Goal: Task Accomplishment & Management: Use online tool/utility

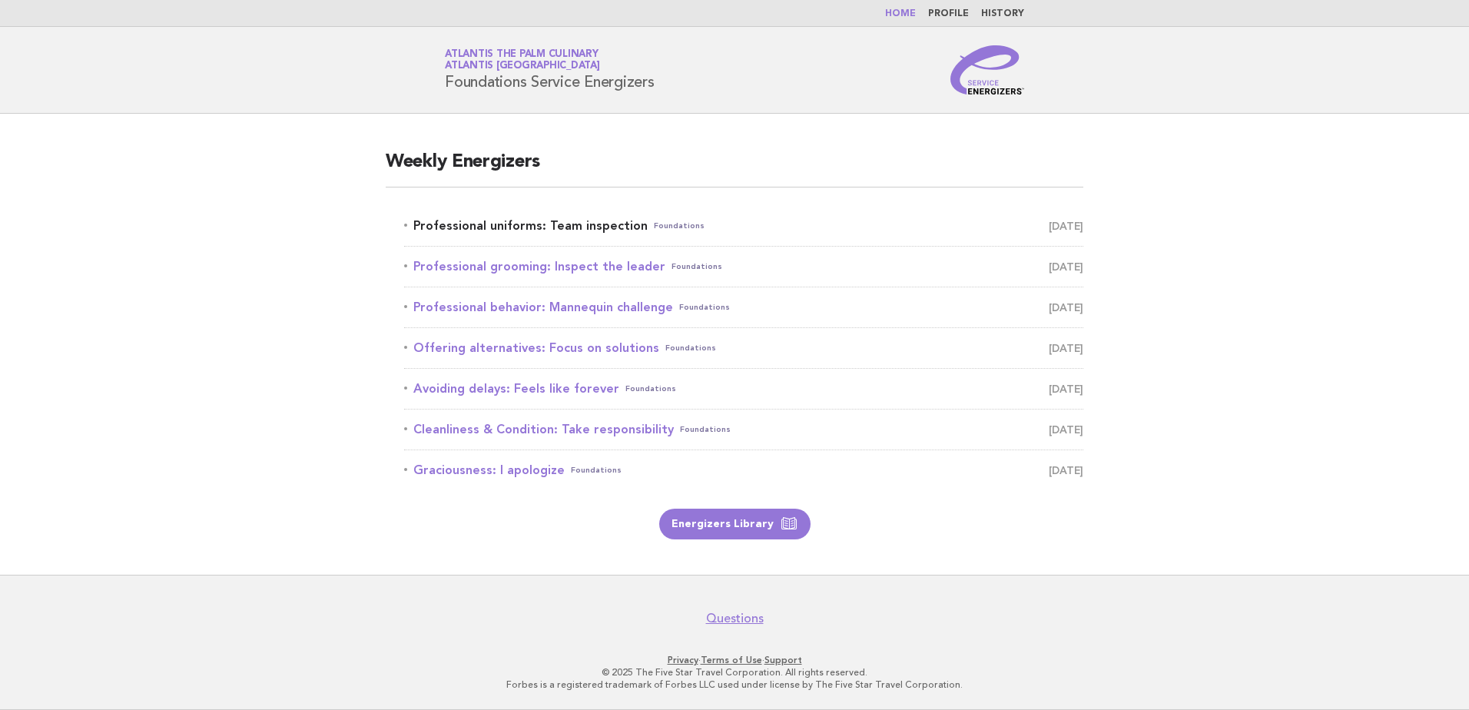
click at [566, 228] on link "Professional uniforms: Team inspection Foundations September 3" at bounding box center [743, 226] width 679 height 22
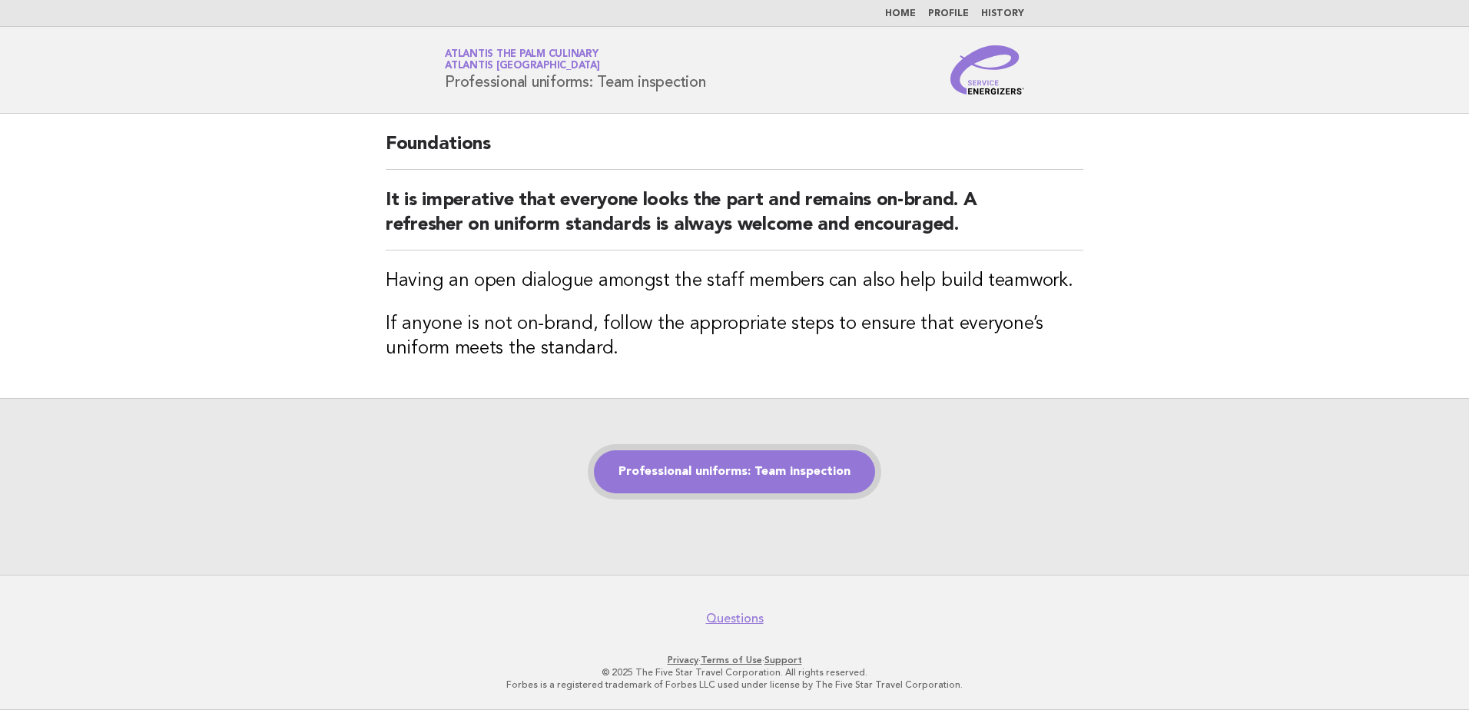
click at [694, 458] on link "Professional uniforms: Team inspection" at bounding box center [734, 471] width 281 height 43
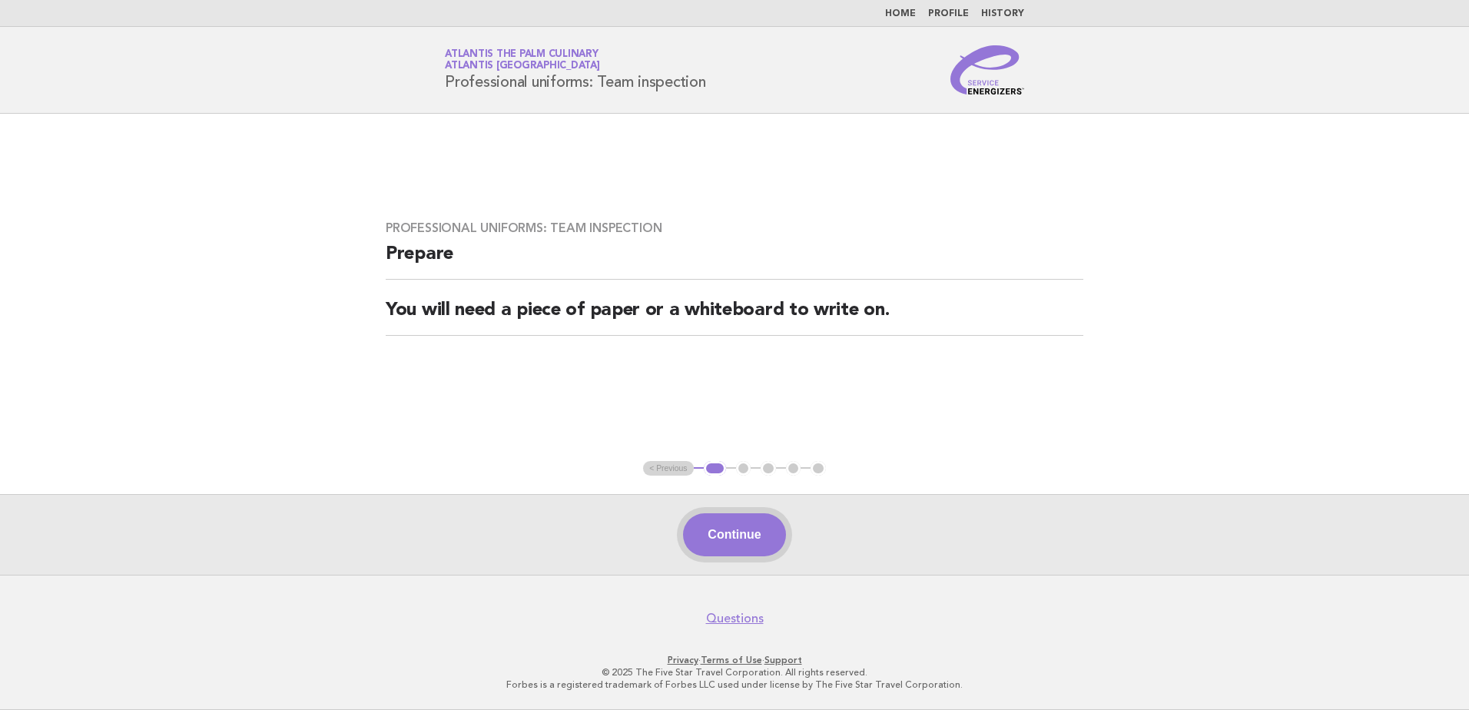
click at [758, 526] on button "Continue" at bounding box center [734, 534] width 102 height 43
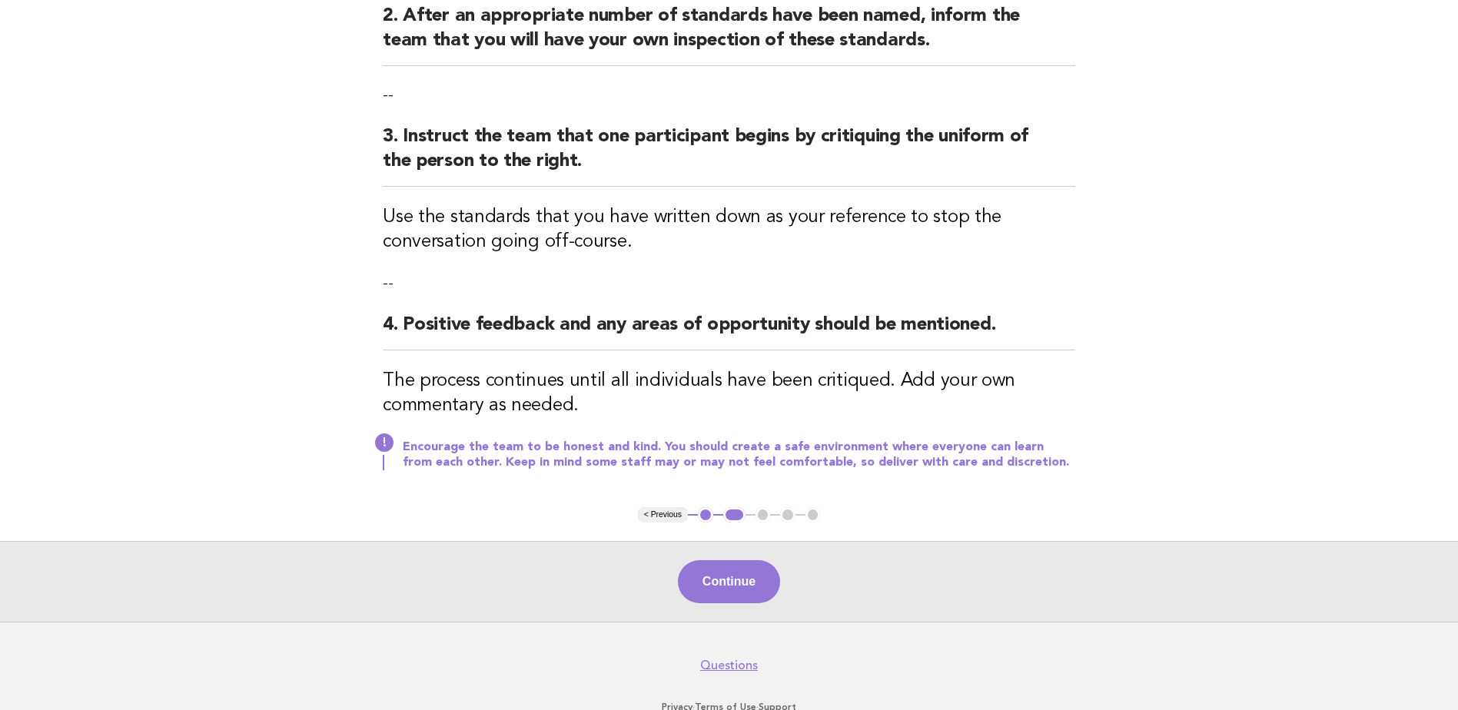
scroll to position [384, 0]
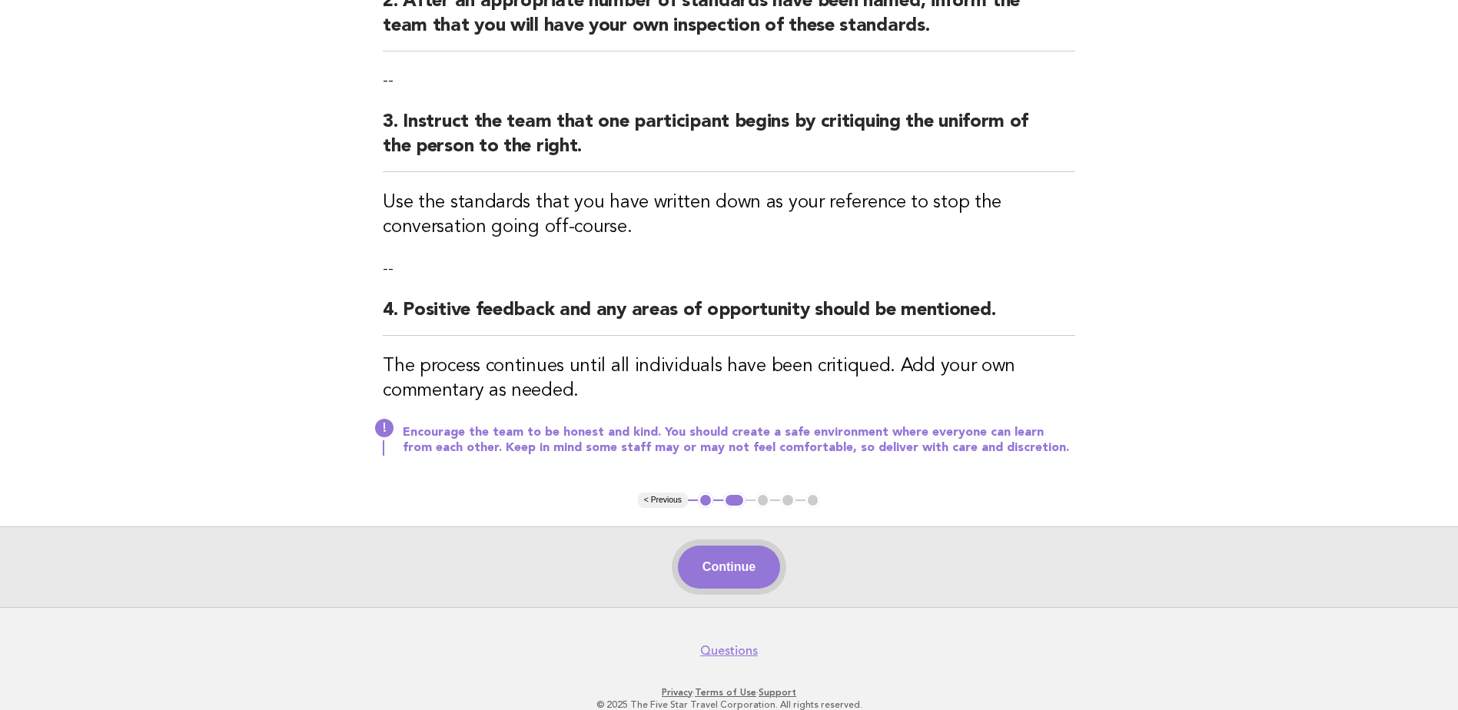
click at [756, 547] on button "Continue" at bounding box center [729, 567] width 102 height 43
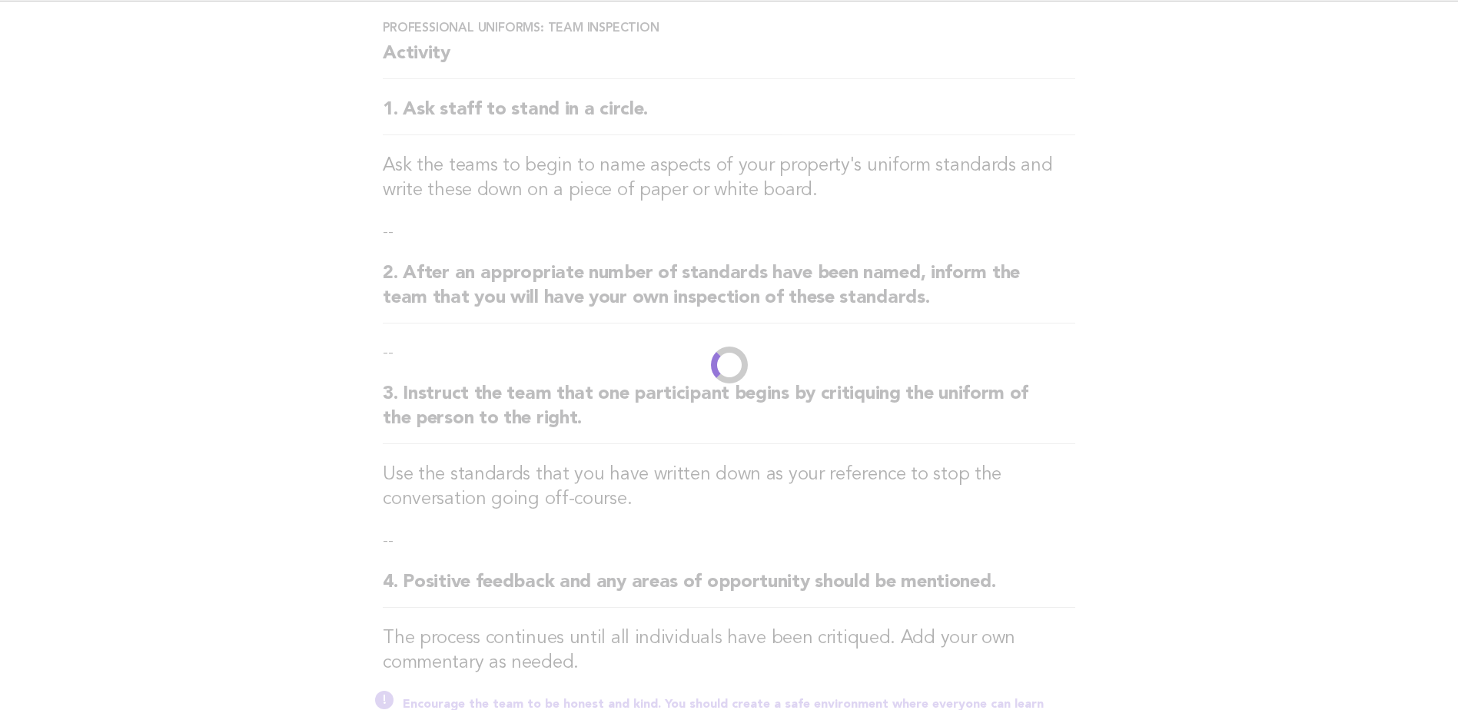
scroll to position [0, 0]
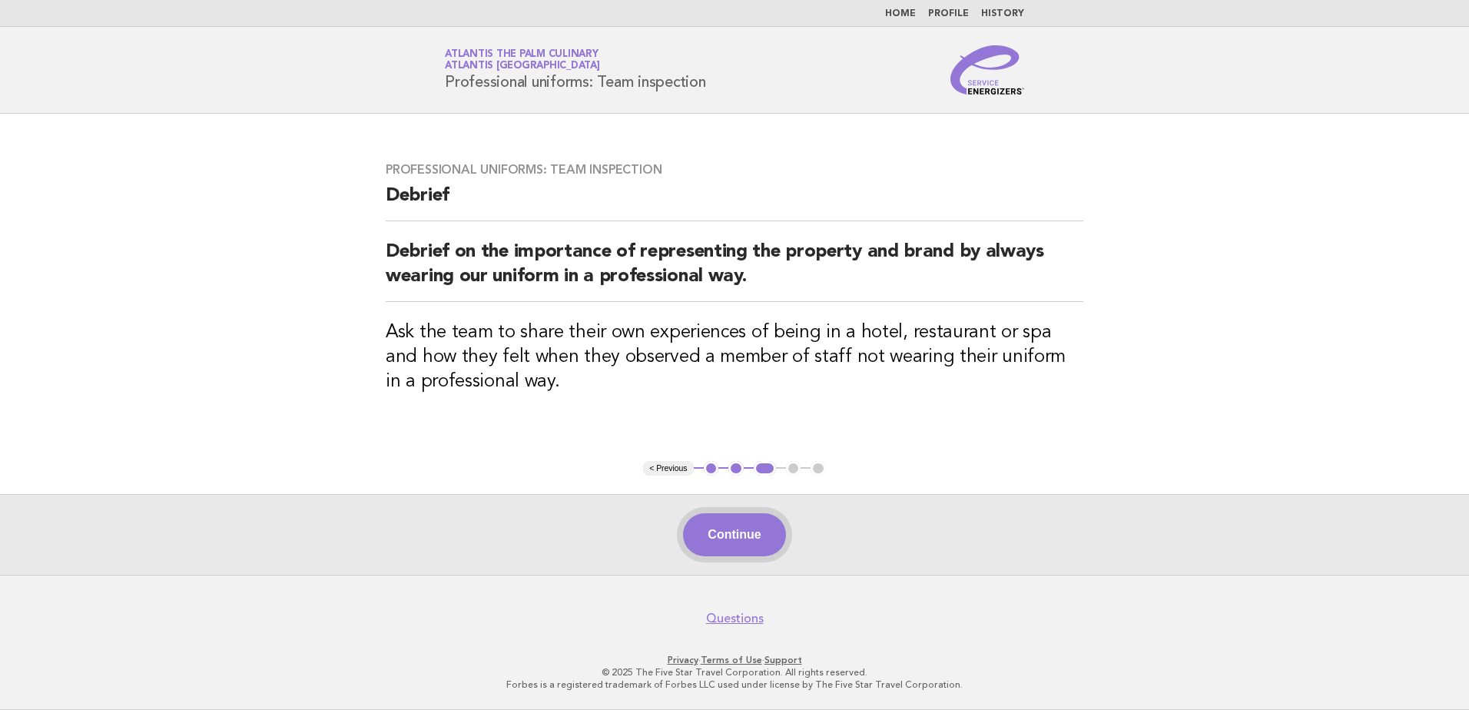
click at [709, 539] on button "Continue" at bounding box center [734, 534] width 102 height 43
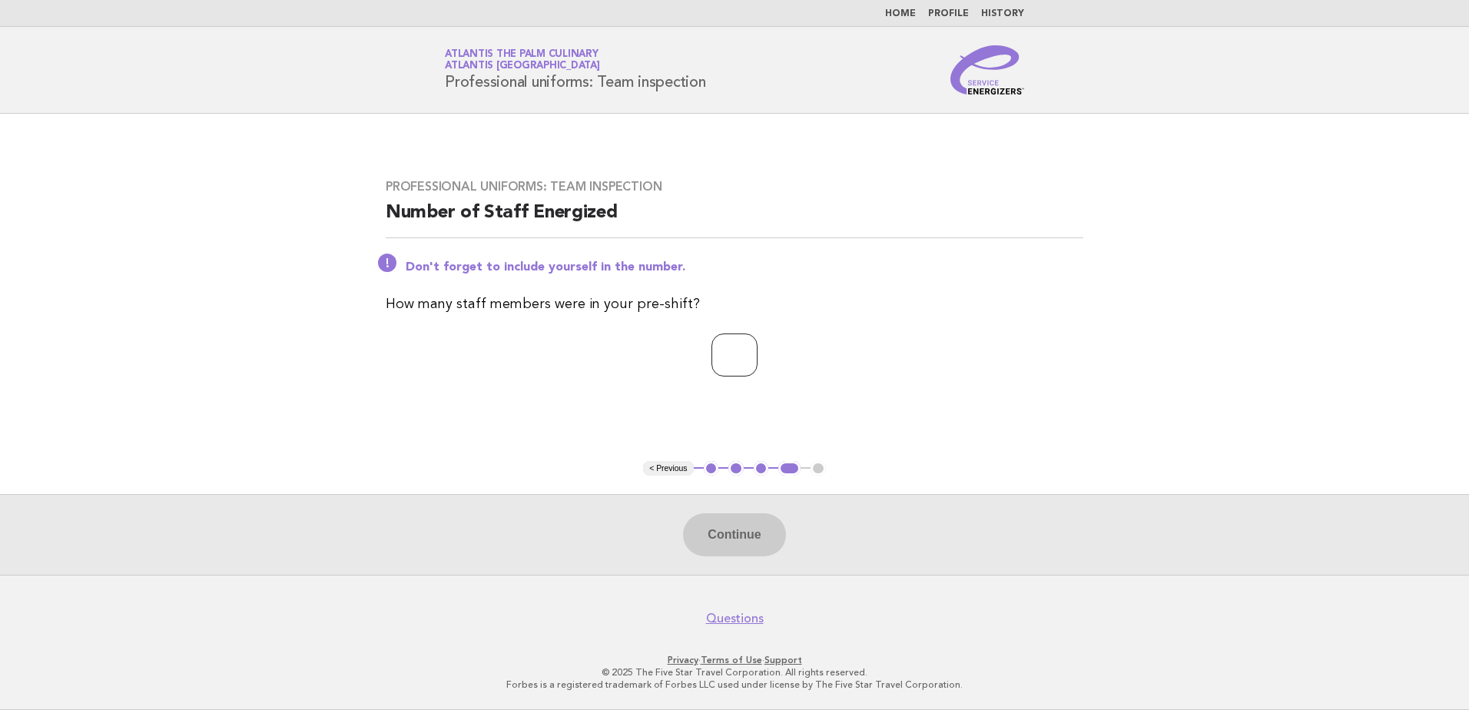
click at [758, 350] on input "*" at bounding box center [734, 354] width 46 height 43
drag, startPoint x: 764, startPoint y: 350, endPoint x: 808, endPoint y: 301, distance: 65.8
click at [808, 300] on p "How many staff members were in your pre-shift?" at bounding box center [735, 305] width 698 height 22
click at [758, 349] on input "*" at bounding box center [734, 354] width 46 height 43
type input "*"
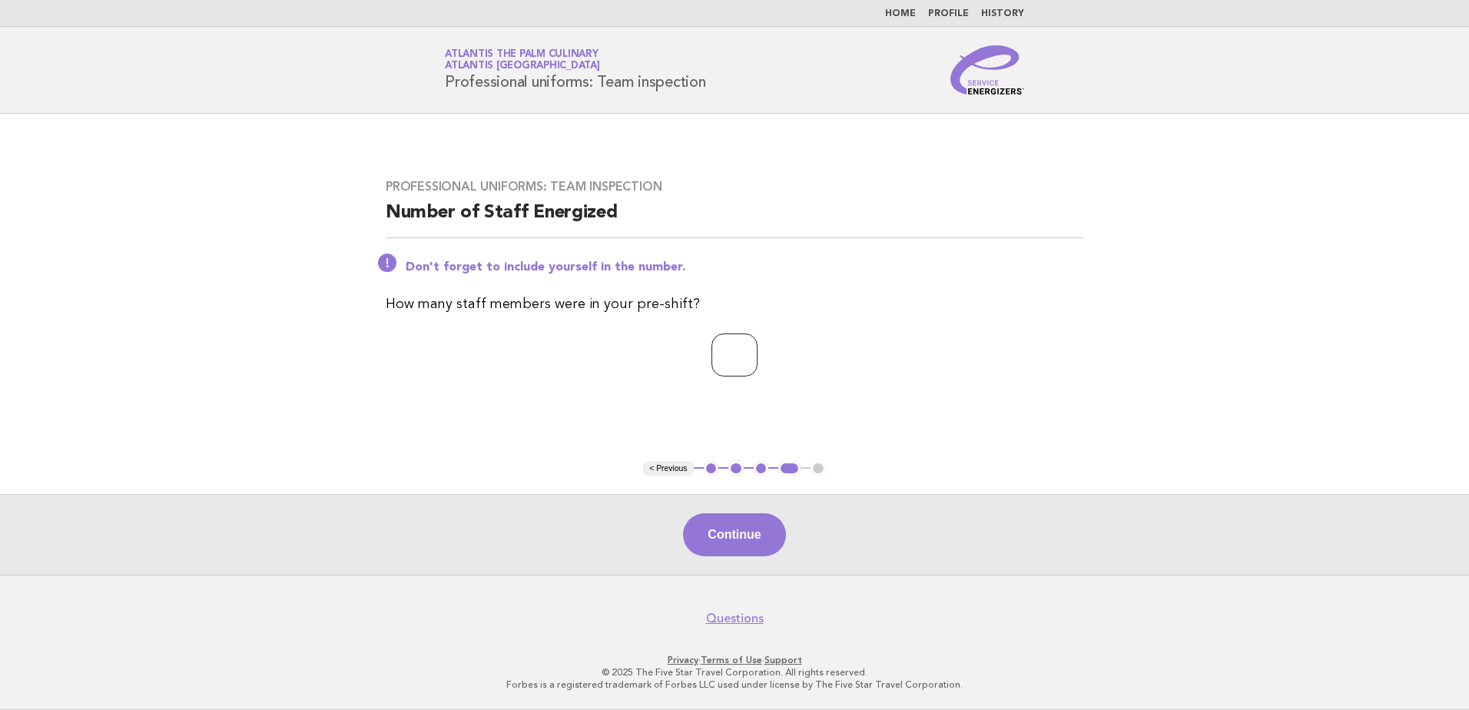
click at [758, 349] on input "*" at bounding box center [734, 354] width 46 height 43
click at [746, 535] on button "Continue" at bounding box center [734, 534] width 102 height 43
